Goal: Transaction & Acquisition: Purchase product/service

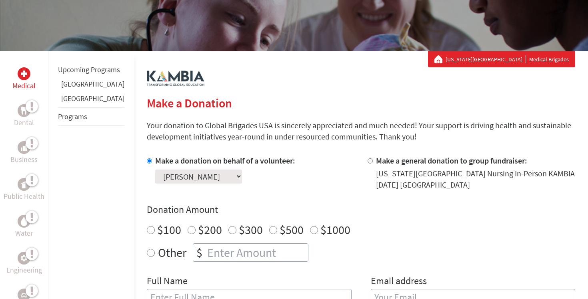
scroll to position [104, 0]
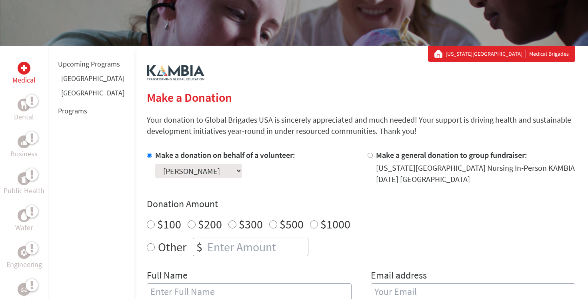
radio input "true"
click at [232, 244] on input "number" at bounding box center [257, 247] width 102 height 18
type input "250"
click at [234, 266] on div "Make a donation on behalf of a volunteer: Select a volunteer... Adeline Eresuma…" at bounding box center [361, 229] width 429 height 160
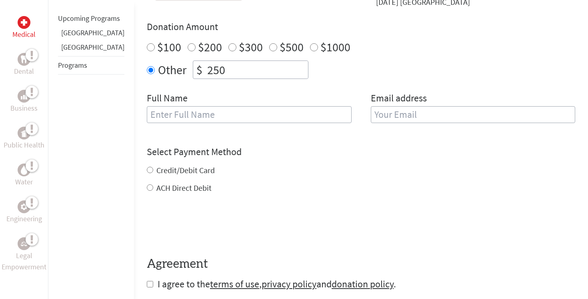
scroll to position [280, 0]
click at [276, 112] on input "text" at bounding box center [249, 114] width 205 height 17
type input "[PERSON_NAME]"
type input "[EMAIL_ADDRESS][DOMAIN_NAME]"
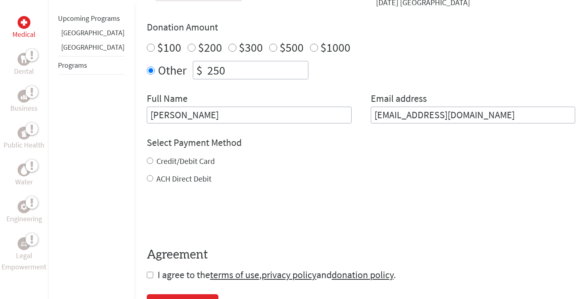
click at [290, 148] on h4 "Select Payment Method" at bounding box center [361, 142] width 429 height 13
click at [147, 160] on input "Credit/Debit Card" at bounding box center [150, 160] width 6 height 6
radio input "true"
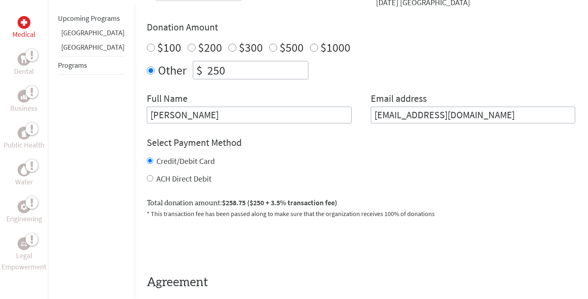
click at [147, 177] on input "ACH Direct Debit" at bounding box center [150, 178] width 6 height 6
radio input "true"
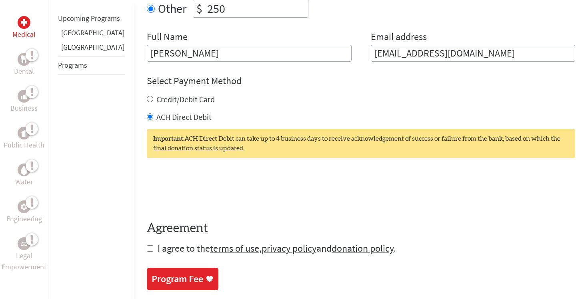
scroll to position [343, 0]
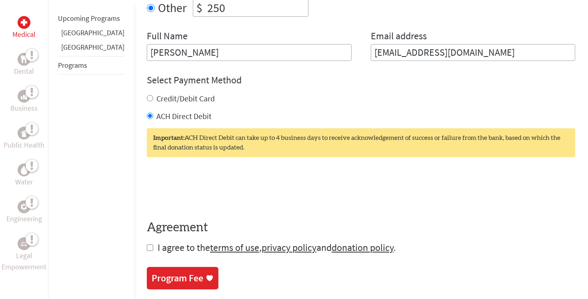
click at [147, 247] on input "checkbox" at bounding box center [150, 247] width 6 height 6
checkbox input "true"
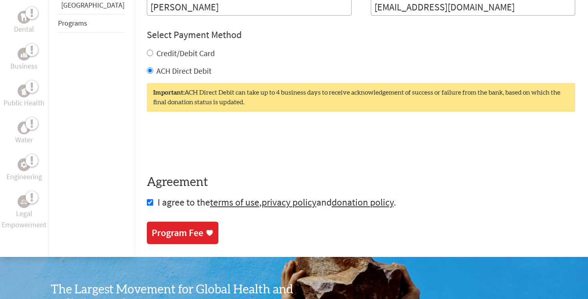
scroll to position [389, 0]
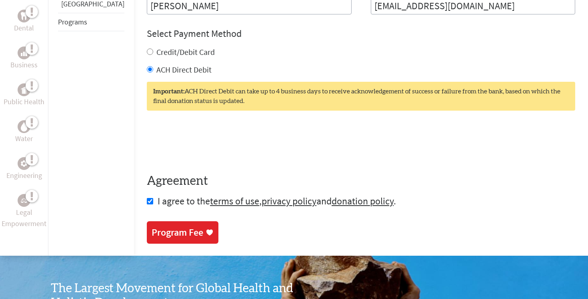
click at [206, 230] on icon at bounding box center [209, 232] width 6 height 6
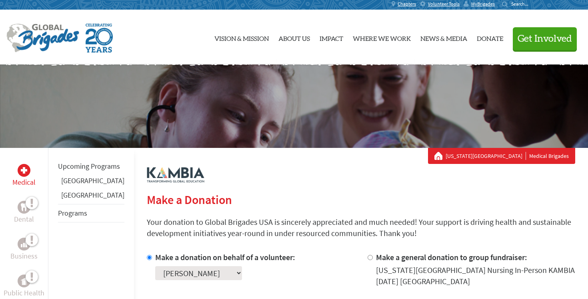
scroll to position [95, 0]
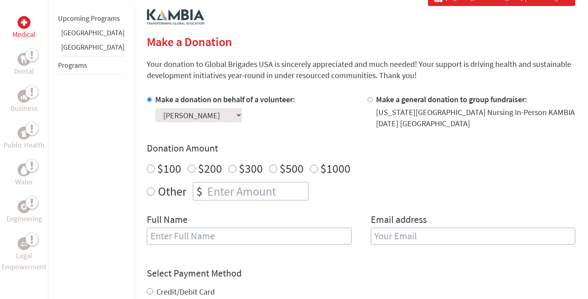
scroll to position [158, 0]
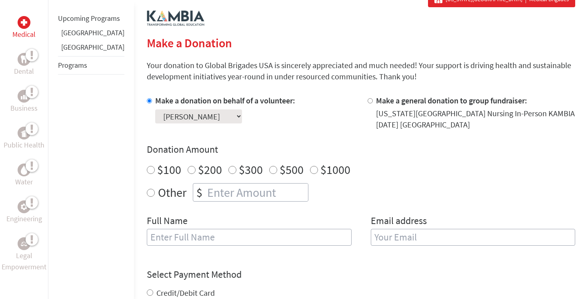
radio input "true"
click at [242, 192] on input "number" at bounding box center [257, 192] width 102 height 18
type input "250"
click at [235, 228] on div "Full Name" at bounding box center [249, 234] width 205 height 41
click at [235, 234] on input "text" at bounding box center [249, 236] width 205 height 17
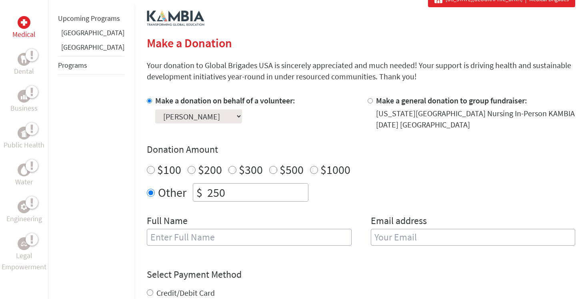
type input "[PERSON_NAME]"
type input "[EMAIL_ADDRESS][DOMAIN_NAME]"
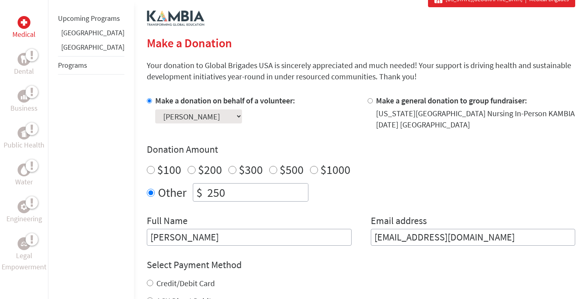
click at [289, 247] on form "Make a donation on behalf of a volunteer: Select a volunteer... [PERSON_NAME] […" at bounding box center [361, 249] width 429 height 308
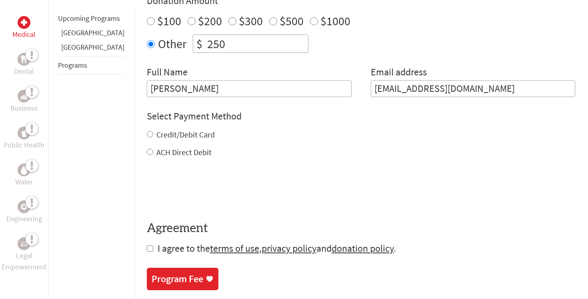
scroll to position [314, 0]
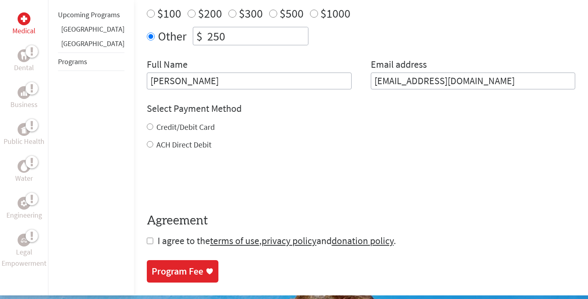
click at [147, 144] on input "ACH Direct Debit" at bounding box center [150, 144] width 6 height 6
radio input "true"
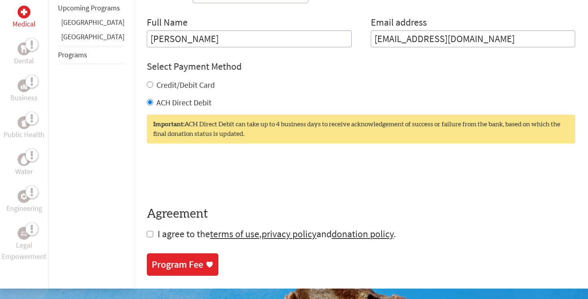
scroll to position [357, 0]
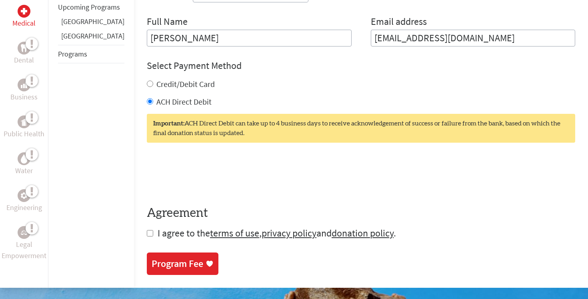
click at [147, 234] on input "checkbox" at bounding box center [150, 233] width 6 height 6
checkbox input "true"
click at [165, 268] on div "Program Fee" at bounding box center [178, 264] width 52 height 13
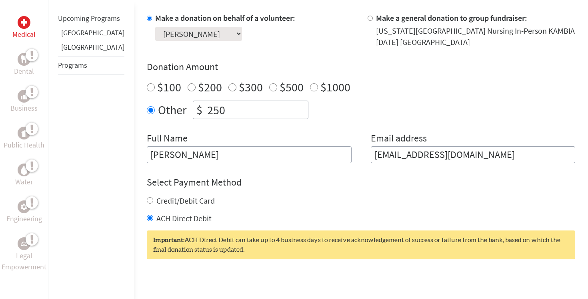
scroll to position [253, 0]
